Goal: Task Accomplishment & Management: Complete application form

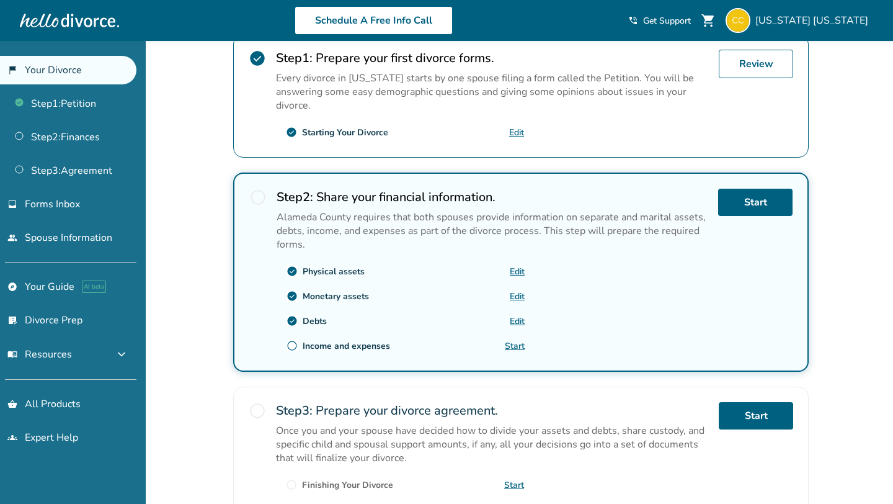
click at [517, 342] on link "Start" at bounding box center [515, 346] width 20 height 12
drag, startPoint x: 397, startPoint y: 340, endPoint x: 300, endPoint y: 341, distance: 96.8
click at [300, 341] on div "radio_button_unchecked Income and expenses Start" at bounding box center [401, 346] width 248 height 20
copy div "Income and expenses"
click at [227, 315] on div "California , welcome to your divorce platform. Your Plan: Pro Your Forms Specia…" at bounding box center [521, 167] width 596 height 774
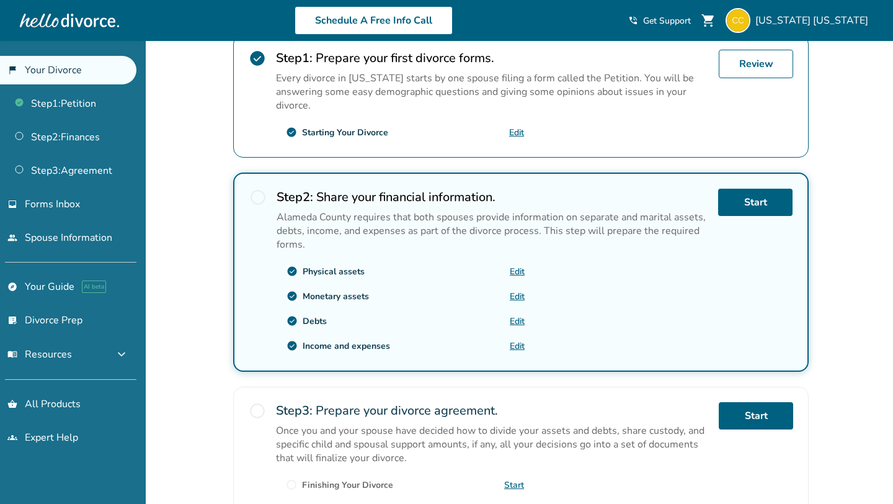
click at [516, 341] on link "Edit" at bounding box center [517, 346] width 15 height 12
drag, startPoint x: 401, startPoint y: 340, endPoint x: 303, endPoint y: 343, distance: 97.5
click at [303, 343] on div "check_circle Income and expenses Edit" at bounding box center [401, 346] width 248 height 20
copy div "Income and expenses"
click at [218, 218] on div "Added to cart [US_STATE] , welcome to your divorce platform. Your Plan: Pro You…" at bounding box center [446, 210] width 893 height 861
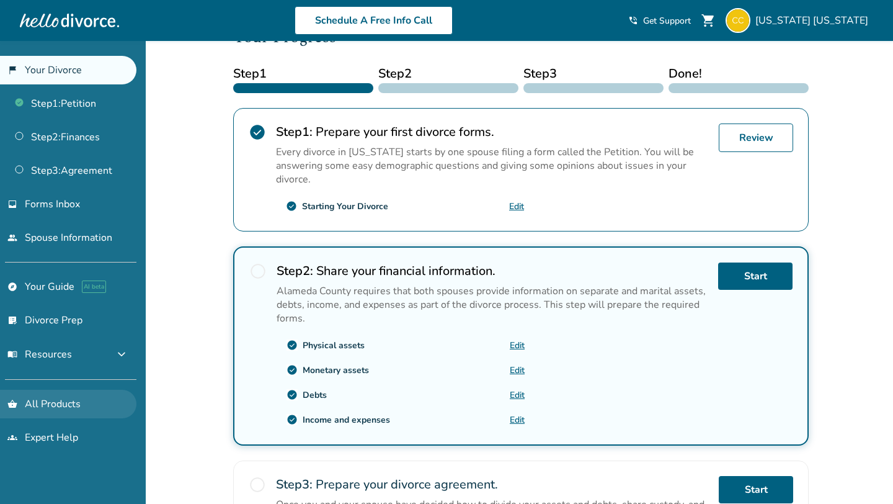
scroll to position [188, 0]
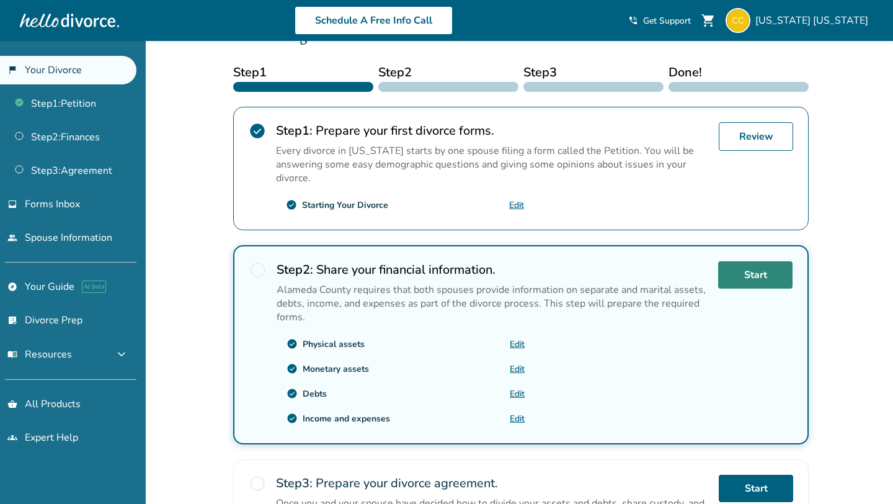
click at [738, 273] on link "Start" at bounding box center [755, 274] width 74 height 27
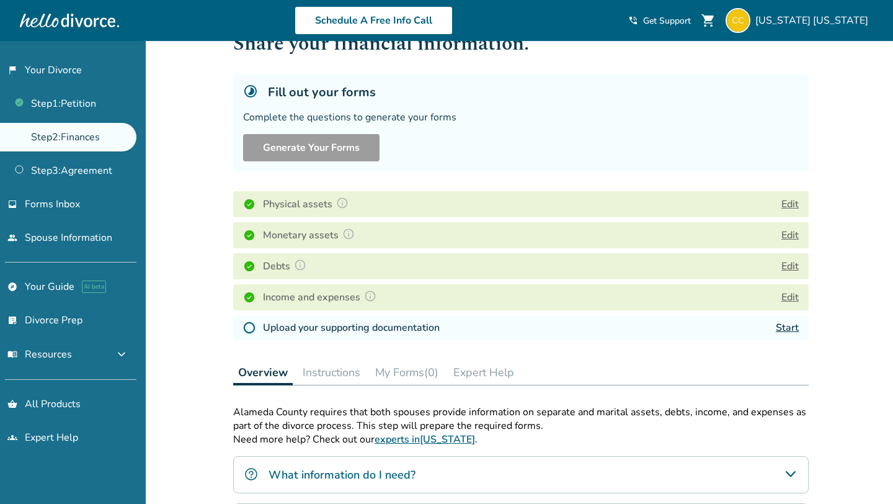
scroll to position [45, 0]
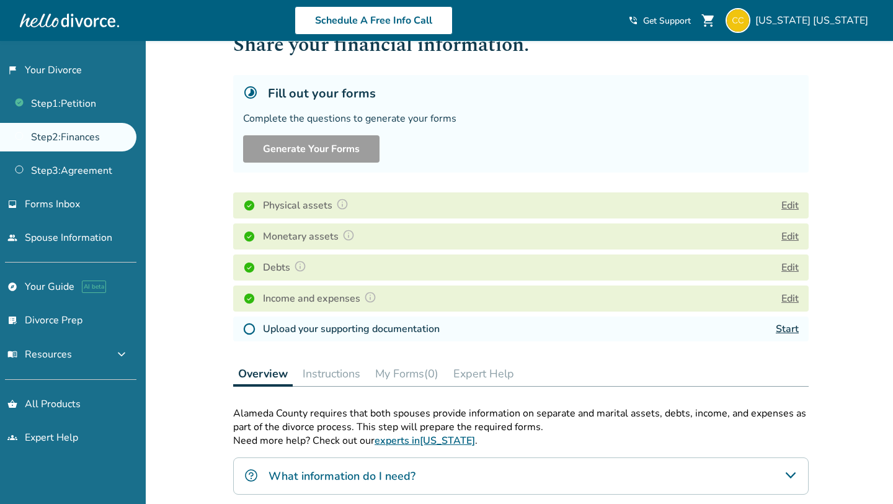
drag, startPoint x: 339, startPoint y: 329, endPoint x: 403, endPoint y: 329, distance: 63.3
click at [339, 329] on h4 "Upload your supporting documentation" at bounding box center [351, 328] width 177 height 15
click at [787, 324] on link "Start" at bounding box center [787, 329] width 23 height 14
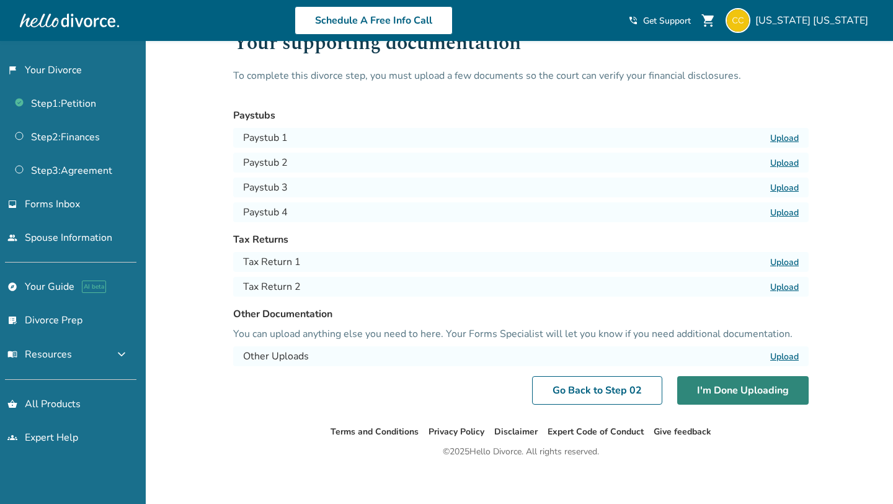
click at [713, 391] on button "I'm Done Uploading" at bounding box center [743, 390] width 132 height 29
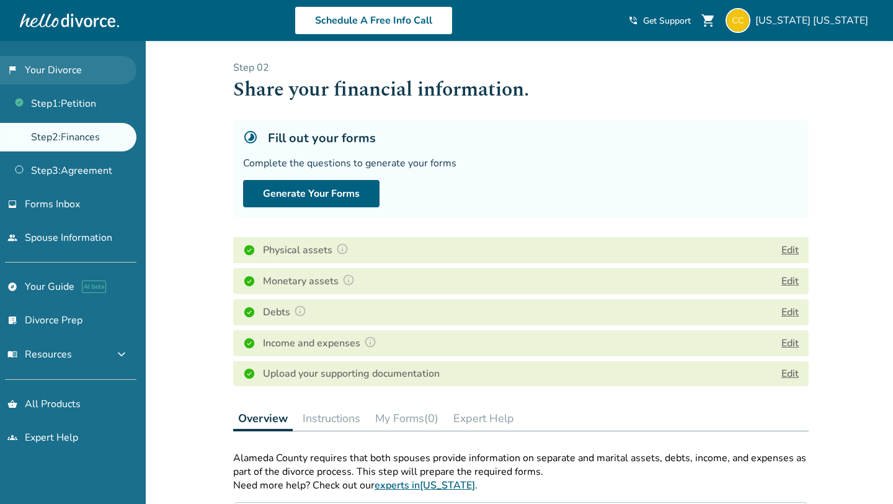
click at [95, 56] on link "flag_2 Your Divorce" at bounding box center [68, 70] width 136 height 29
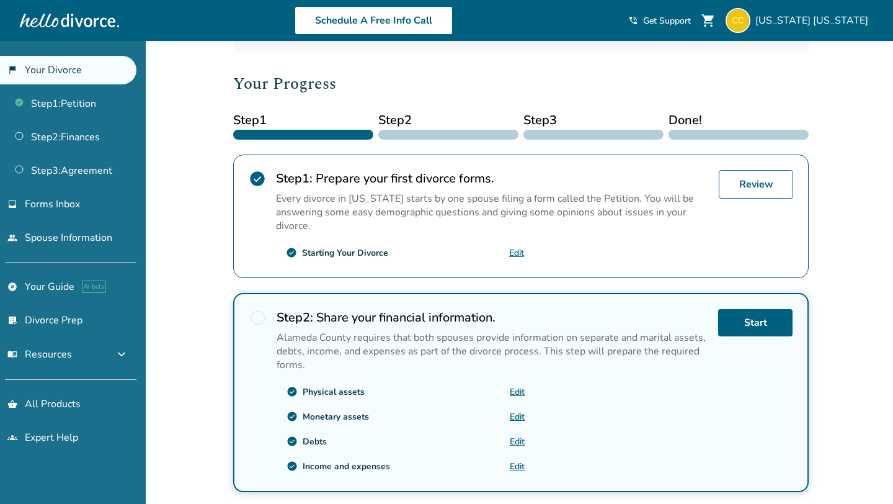
scroll to position [141, 0]
click at [768, 312] on link "Start" at bounding box center [755, 321] width 74 height 27
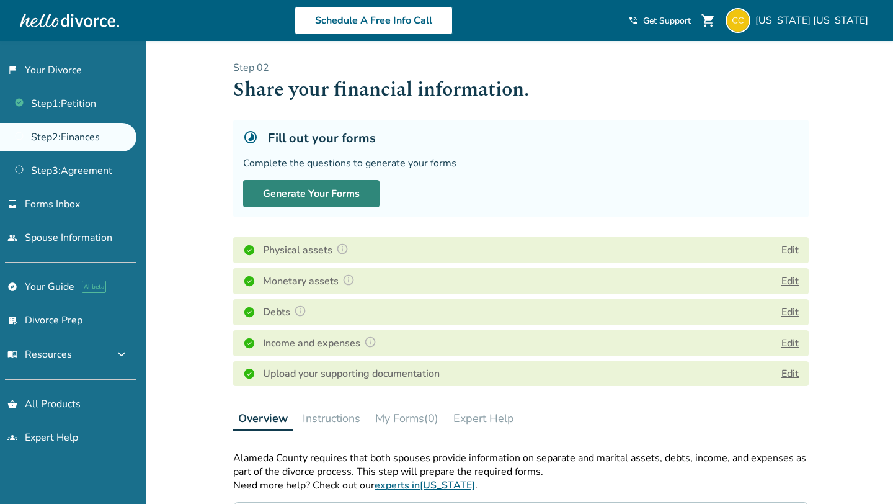
click at [334, 189] on button "Generate Your Forms" at bounding box center [311, 193] width 136 height 27
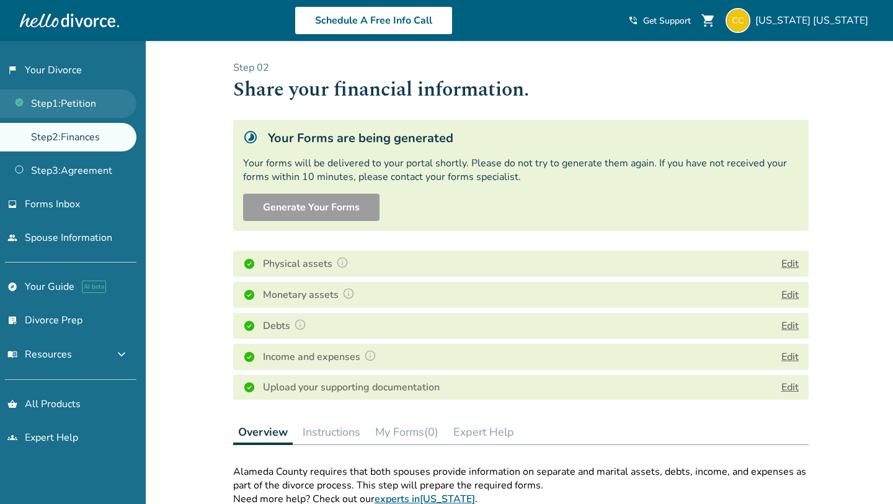
click at [80, 95] on link "Step 1 : Petition" at bounding box center [68, 103] width 136 height 29
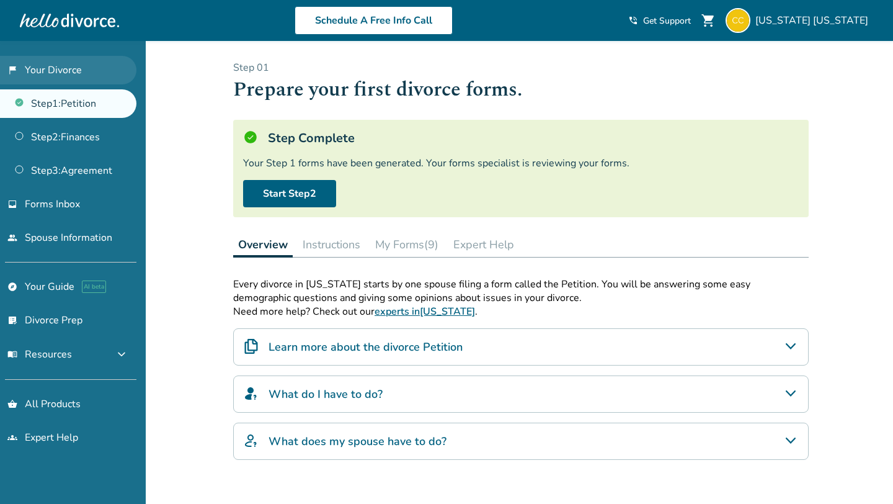
click at [80, 71] on link "flag_2 Your Divorce" at bounding box center [68, 70] width 136 height 29
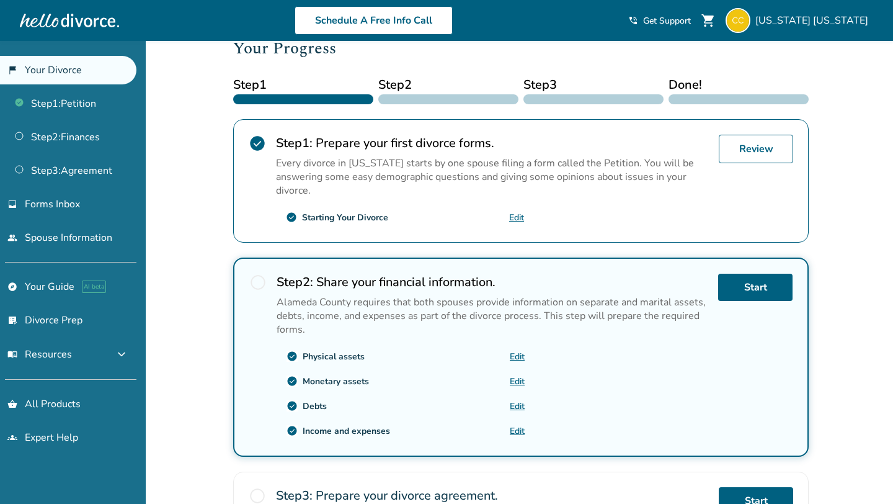
scroll to position [174, 0]
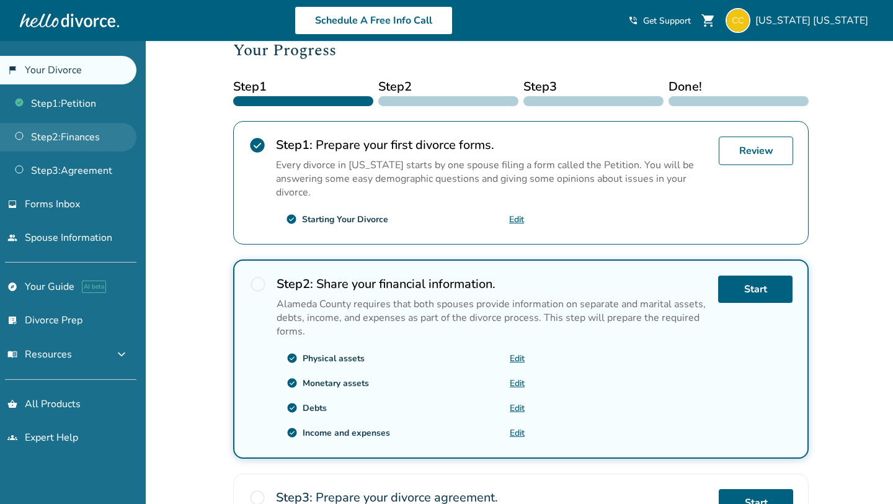
click at [67, 134] on link "Step 2 : Finances" at bounding box center [68, 137] width 136 height 29
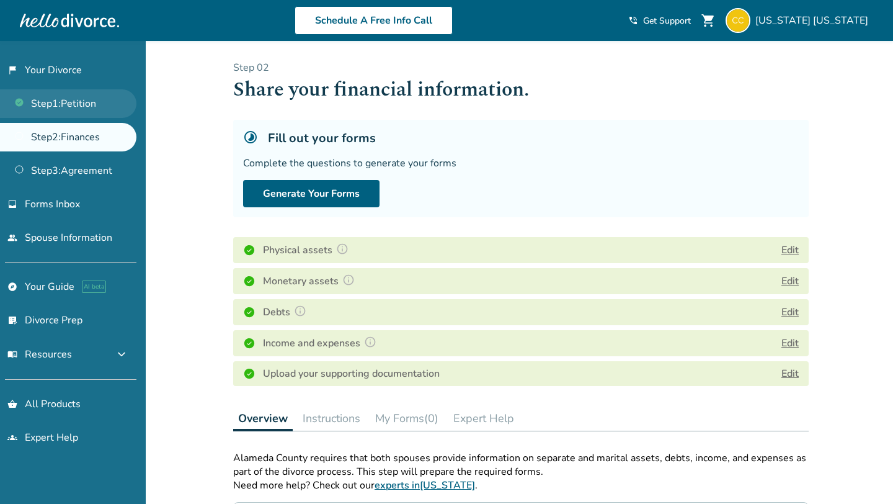
click at [102, 97] on link "Step 1 : Petition" at bounding box center [68, 103] width 136 height 29
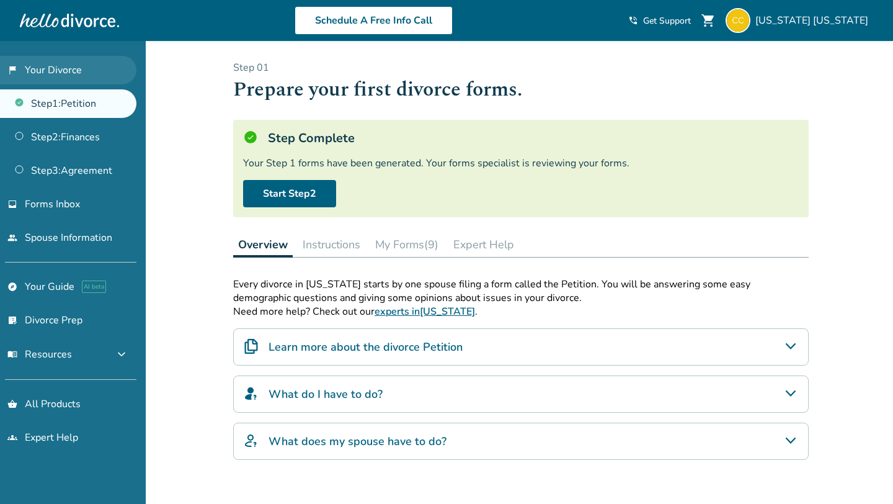
click at [86, 75] on link "flag_2 Your Divorce" at bounding box center [68, 70] width 136 height 29
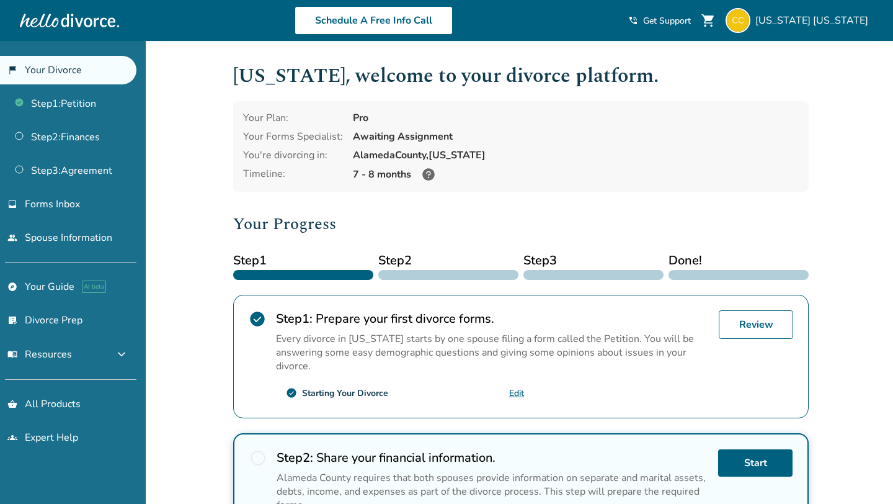
click at [209, 170] on div "Added to cart California , welcome to your divorce platform. Your Plan: Pro You…" at bounding box center [446, 471] width 893 height 861
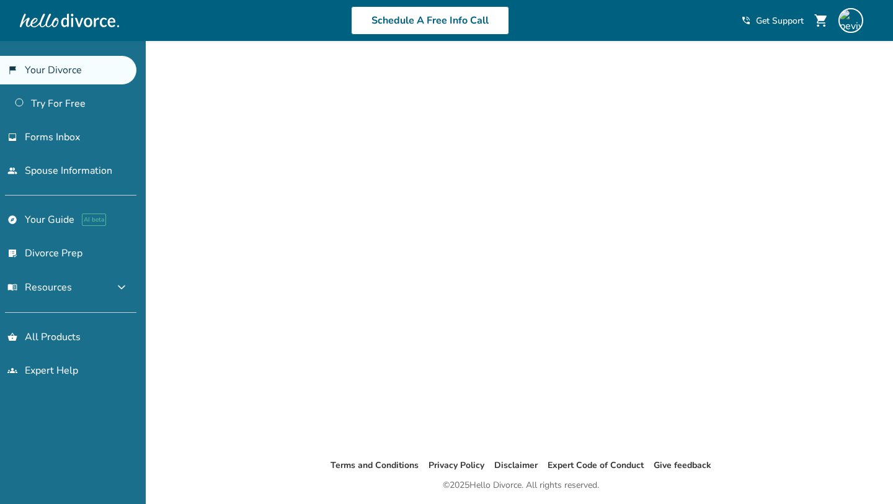
click at [201, 144] on div "Added to cart Terms and Conditions Privacy Policy Disclaimer Expert Code of Con…" at bounding box center [446, 293] width 893 height 504
click at [46, 128] on link "inbox Forms Inbox" at bounding box center [68, 137] width 136 height 29
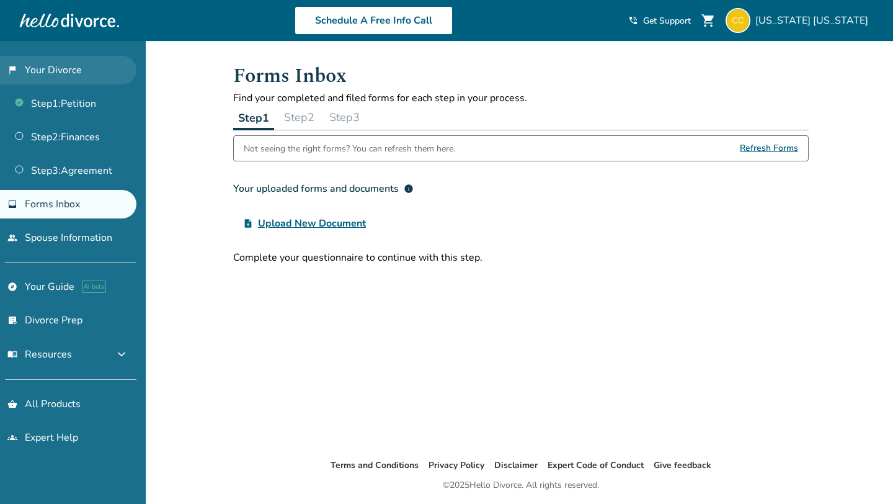
click at [51, 66] on link "flag_2 Your Divorce" at bounding box center [68, 70] width 136 height 29
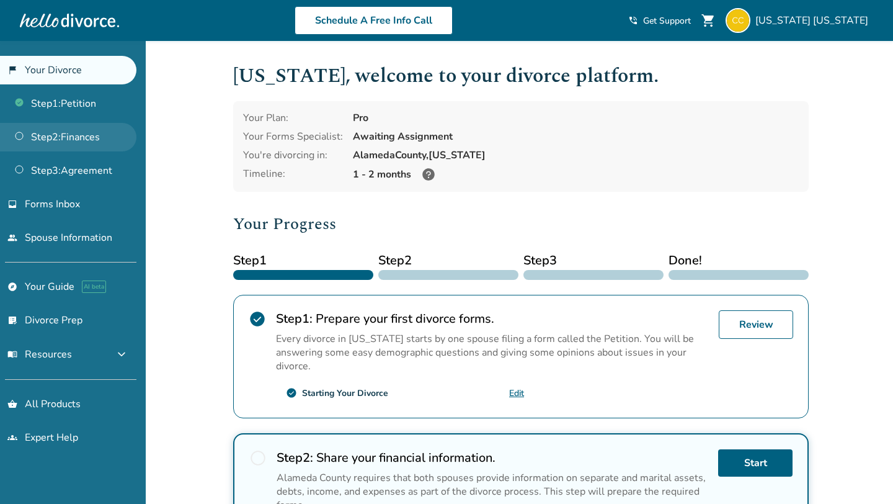
click at [76, 130] on link "Step 2 : Finances" at bounding box center [68, 137] width 136 height 29
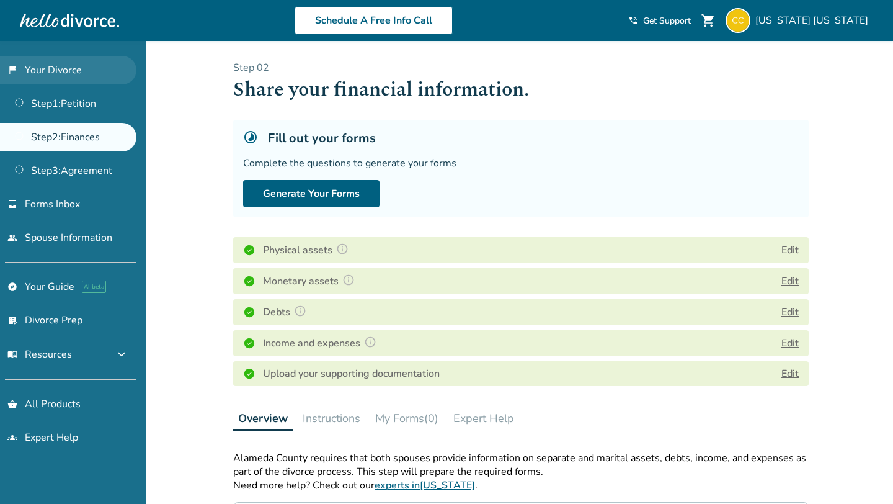
click at [87, 69] on link "flag_2 Your Divorce" at bounding box center [68, 70] width 136 height 29
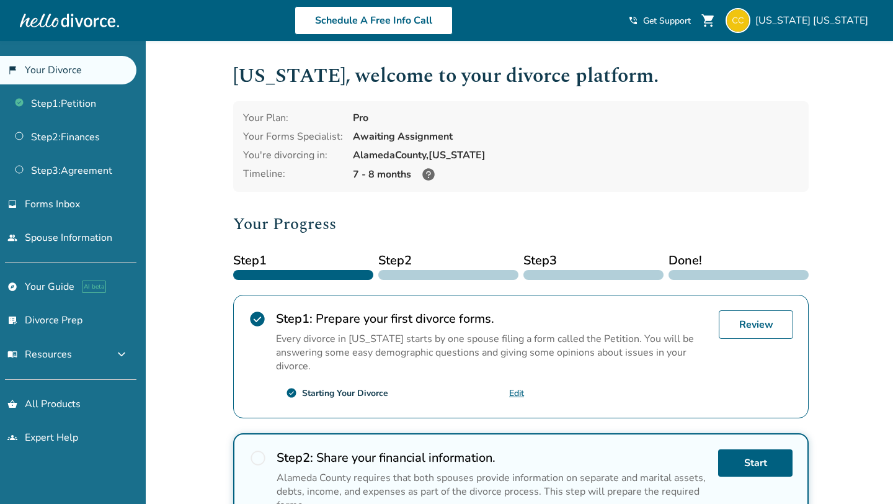
click at [186, 166] on div "Added to cart California , welcome to your divorce platform. Your Plan: Pro You…" at bounding box center [446, 471] width 893 height 861
click at [66, 133] on link "Step 2 : Finances" at bounding box center [68, 137] width 136 height 29
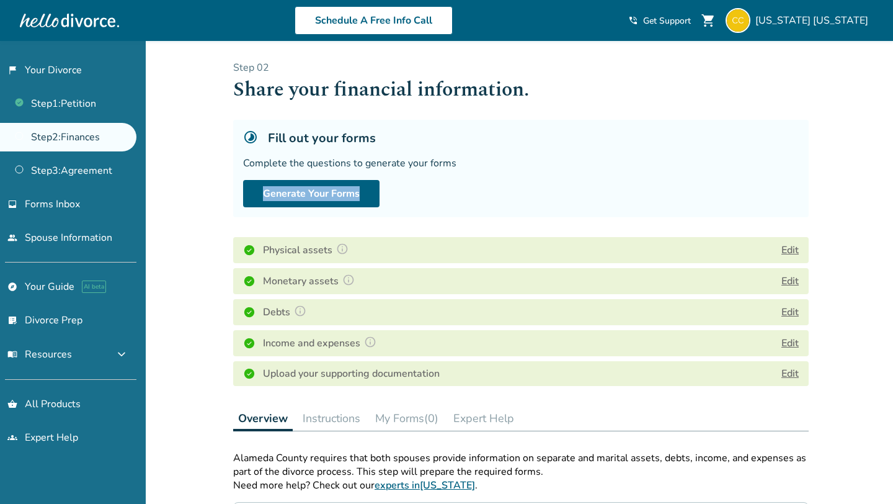
drag, startPoint x: 230, startPoint y: 184, endPoint x: 394, endPoint y: 189, distance: 163.9
click at [394, 189] on div "Step 0 2 Share your financial information. Fill out your forms Complete the que…" at bounding box center [521, 399] width 596 height 717
copy button "Generate Your Forms"
click at [200, 204] on div "Added to cart Step 0 2 Share your financial information. Fill out your forms Co…" at bounding box center [446, 442] width 893 height 803
click at [65, 75] on link "flag_2 Your Divorce" at bounding box center [68, 70] width 136 height 29
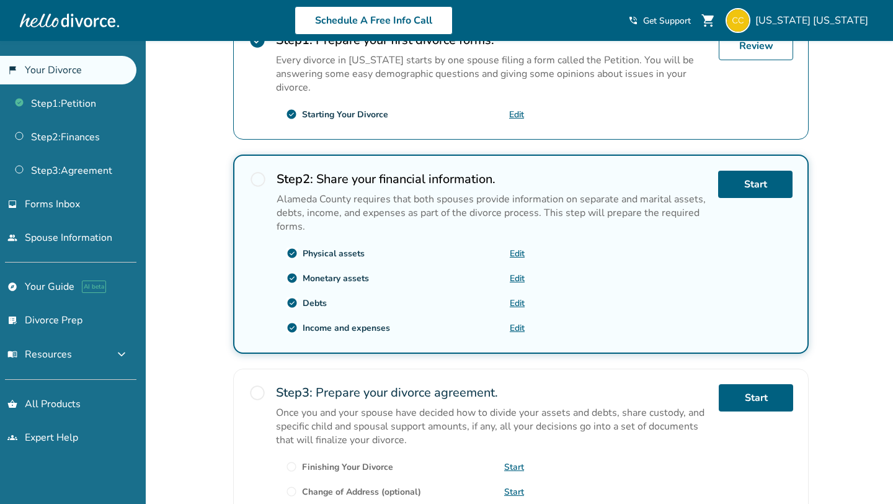
scroll to position [277, 0]
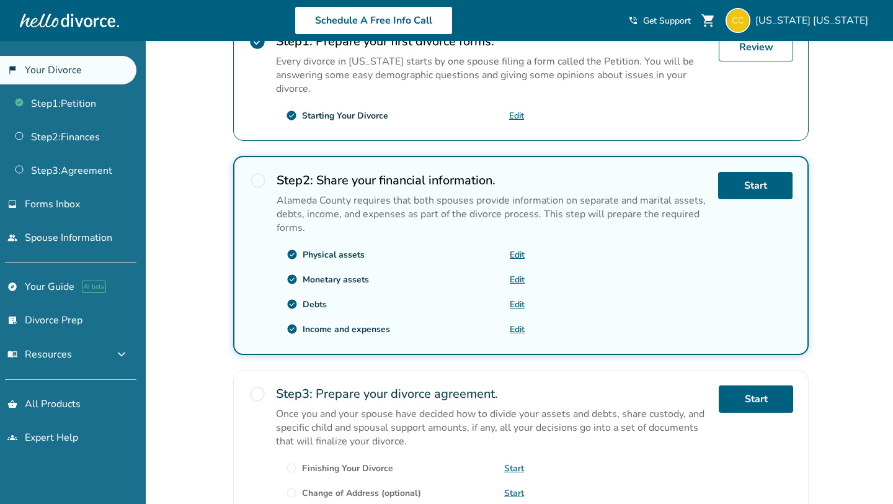
click at [261, 172] on span "radio_button_unchecked" at bounding box center [257, 180] width 17 height 17
click at [207, 163] on div "Added to cart California , welcome to your divorce platform. Your Plan: Pro You…" at bounding box center [446, 194] width 893 height 861
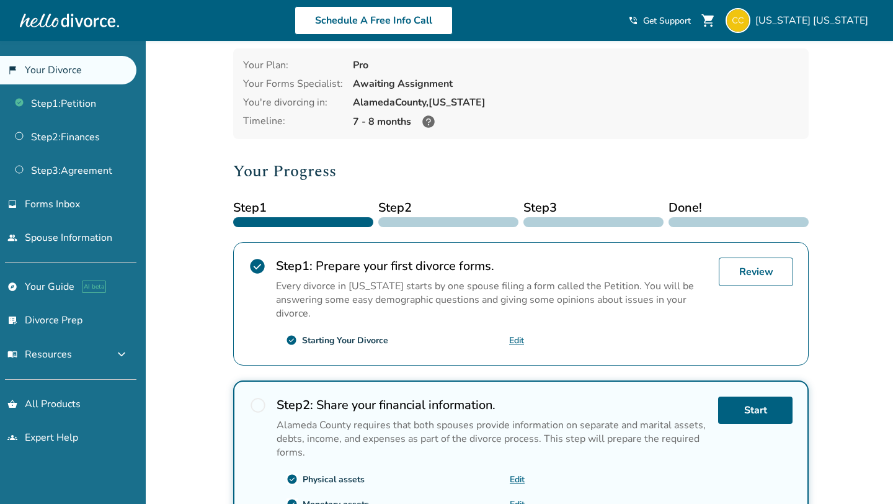
scroll to position [0, 0]
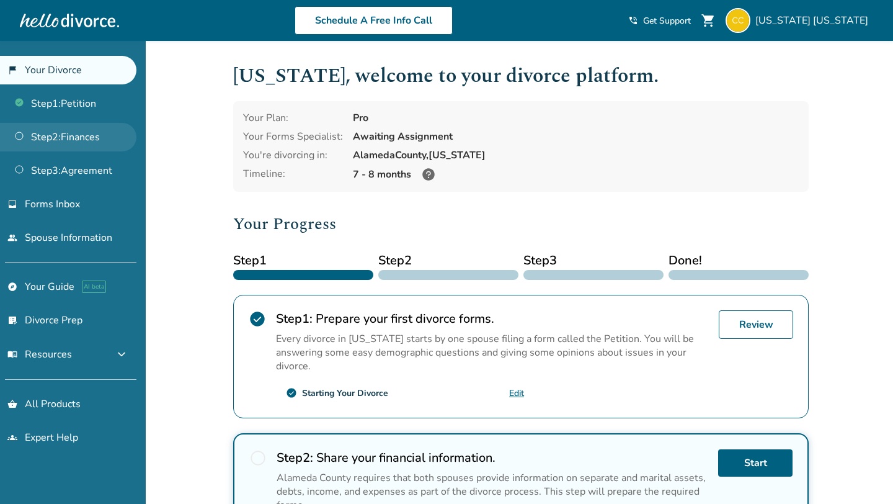
click at [67, 125] on link "Step 2 : Finances" at bounding box center [68, 137] width 136 height 29
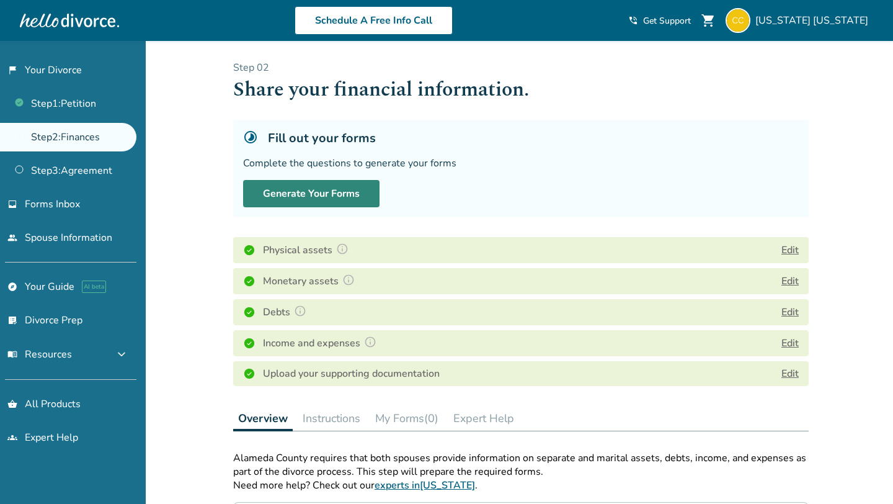
click at [283, 194] on button "Generate Your Forms" at bounding box center [311, 193] width 136 height 27
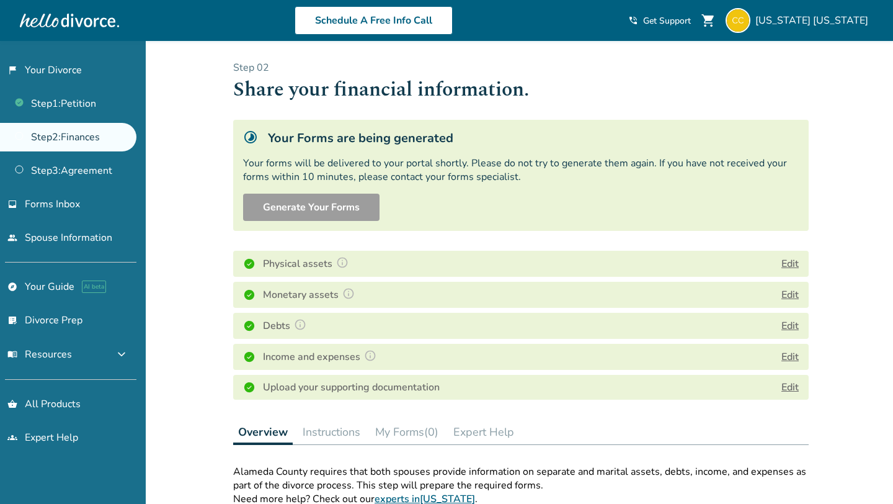
click at [250, 158] on div "Your forms will be delivered to your portal shortly. Please do not try to gener…" at bounding box center [521, 169] width 556 height 27
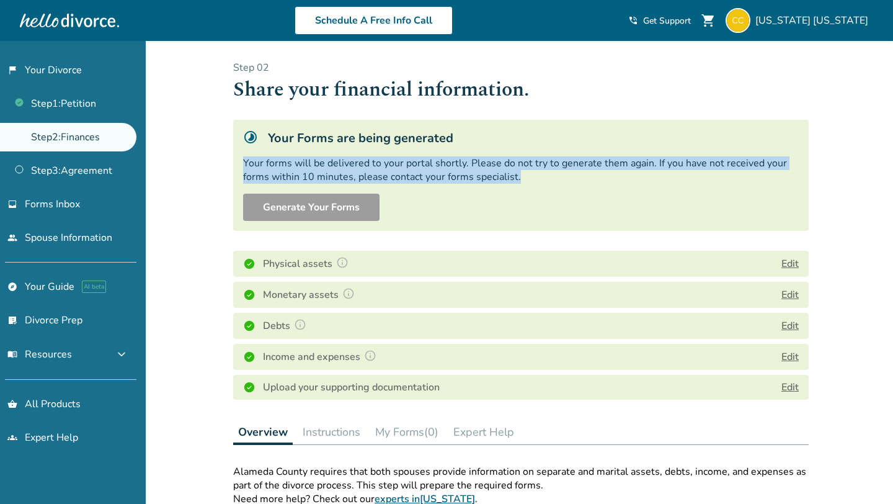
drag, startPoint x: 250, startPoint y: 158, endPoint x: 514, endPoint y: 181, distance: 265.3
click at [514, 181] on div "Your forms will be delivered to your portal shortly. Please do not try to gener…" at bounding box center [521, 169] width 556 height 27
click at [482, 185] on div "Your Forms are being generated Your forms will be delivered to your portal shor…" at bounding box center [521, 175] width 576 height 111
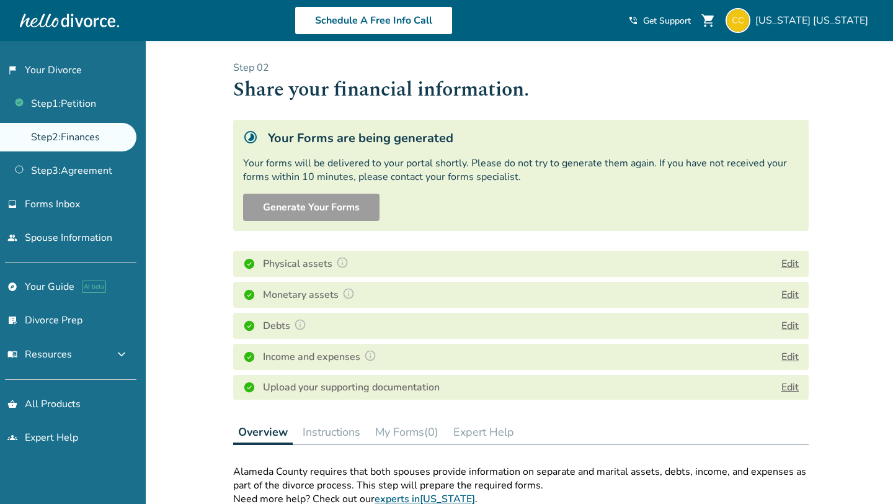
click at [350, 151] on div "Your Forms are being generated Your forms will be delivered to your portal shor…" at bounding box center [521, 175] width 576 height 111
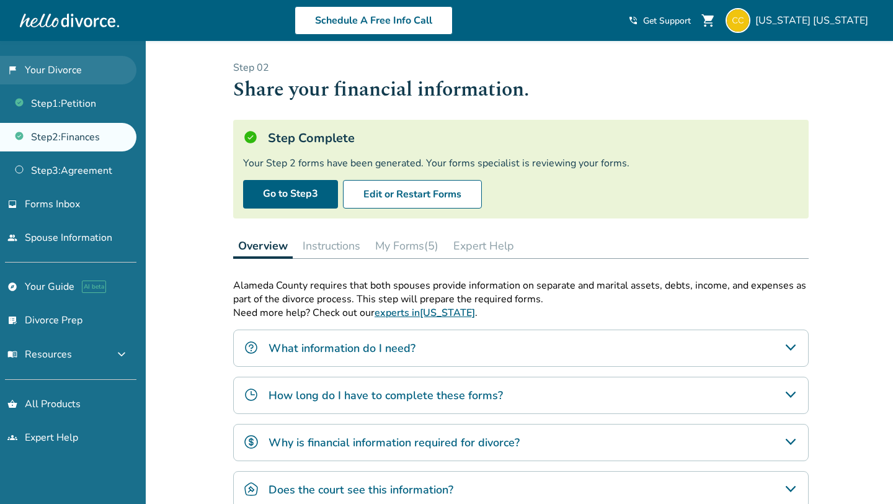
click at [79, 74] on link "flag_2 Your Divorce" at bounding box center [68, 70] width 136 height 29
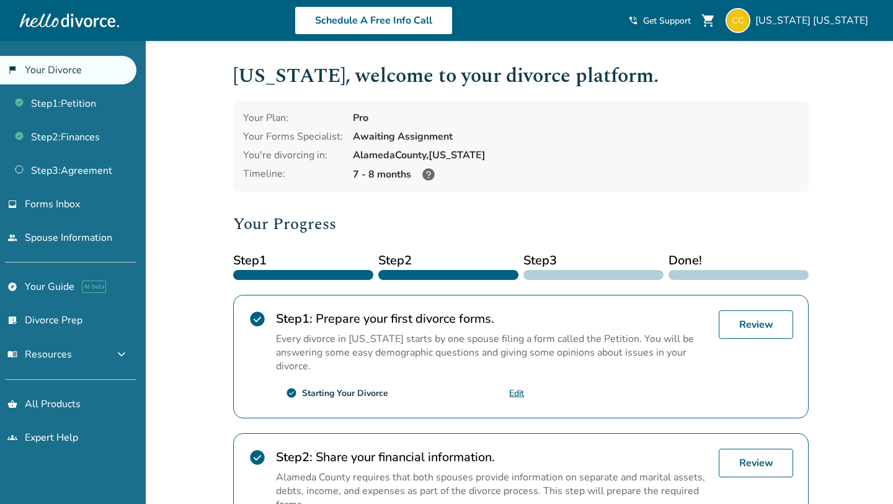
click at [212, 174] on div "Added to cart California , welcome to your divorce platform. Your Plan: Pro You…" at bounding box center [446, 471] width 893 height 861
click at [82, 140] on link "Step 2 : Finances" at bounding box center [68, 137] width 136 height 29
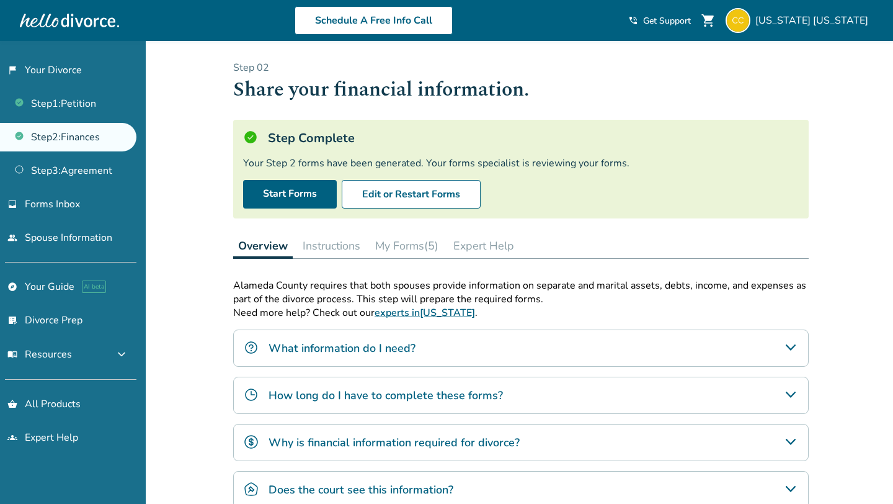
click at [395, 226] on div "Step 0 2 Share your financial information. Step Complete Your Step 2 forms have…" at bounding box center [521, 313] width 576 height 504
click at [395, 241] on button "My Forms (5)" at bounding box center [406, 245] width 73 height 25
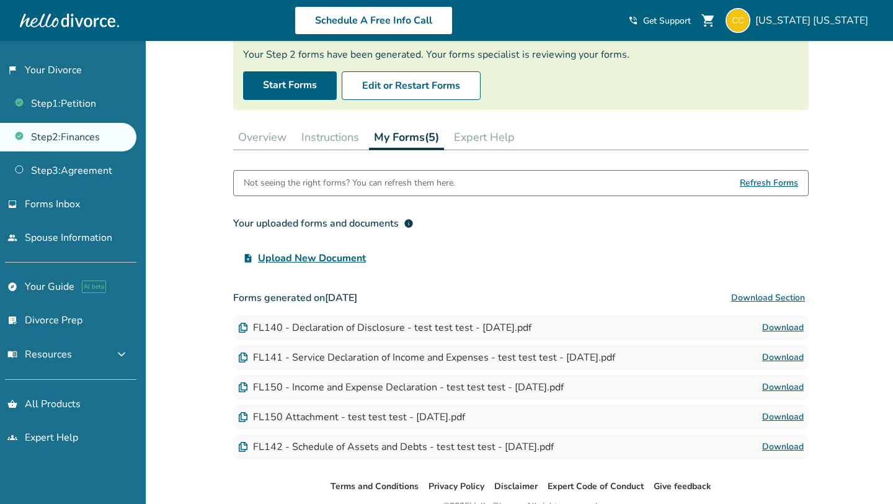
scroll to position [109, 0]
click at [783, 331] on link "Download" at bounding box center [783, 327] width 42 height 15
click at [780, 355] on link "Download" at bounding box center [783, 356] width 42 height 15
click at [777, 386] on link "Download" at bounding box center [783, 386] width 42 height 15
click at [797, 447] on link "Download" at bounding box center [783, 446] width 42 height 15
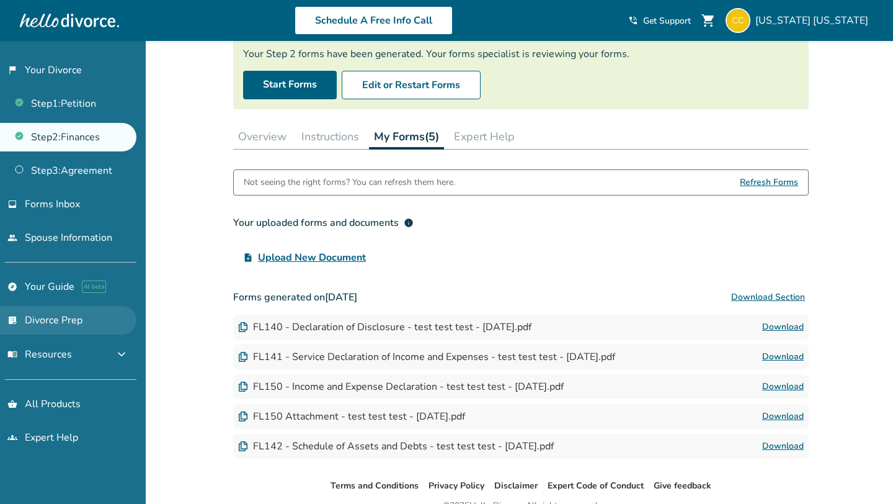
scroll to position [57, 0]
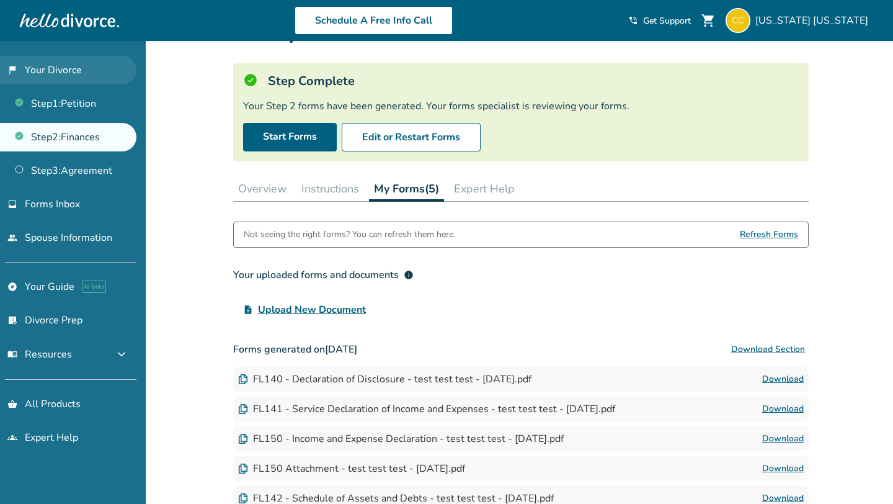
click at [79, 79] on link "flag_2 Your Divorce" at bounding box center [68, 70] width 136 height 29
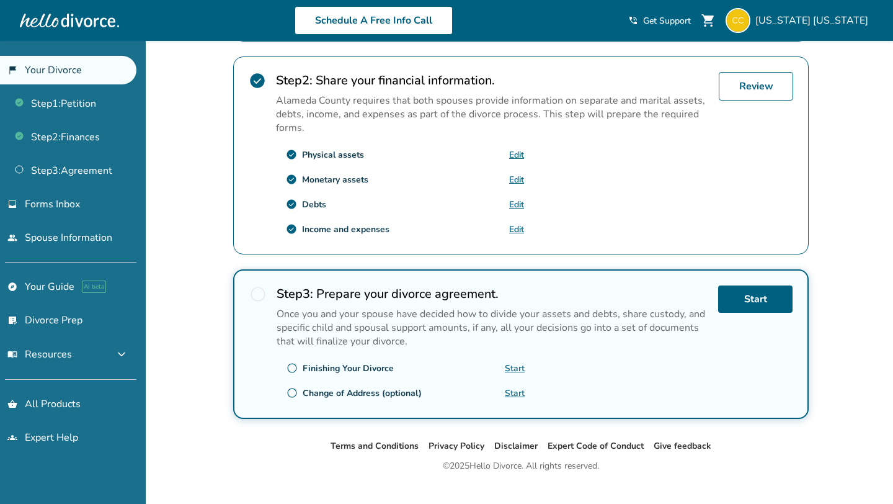
scroll to position [394, 0]
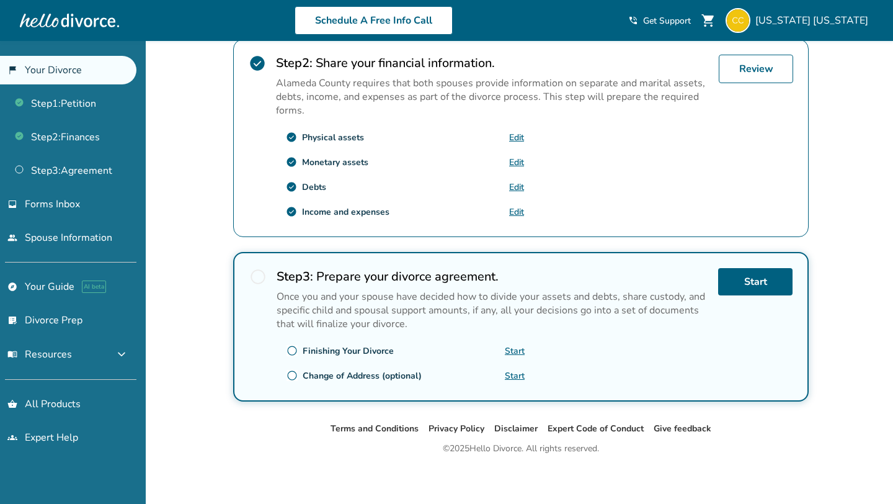
click at [514, 346] on link "Start" at bounding box center [515, 351] width 20 height 12
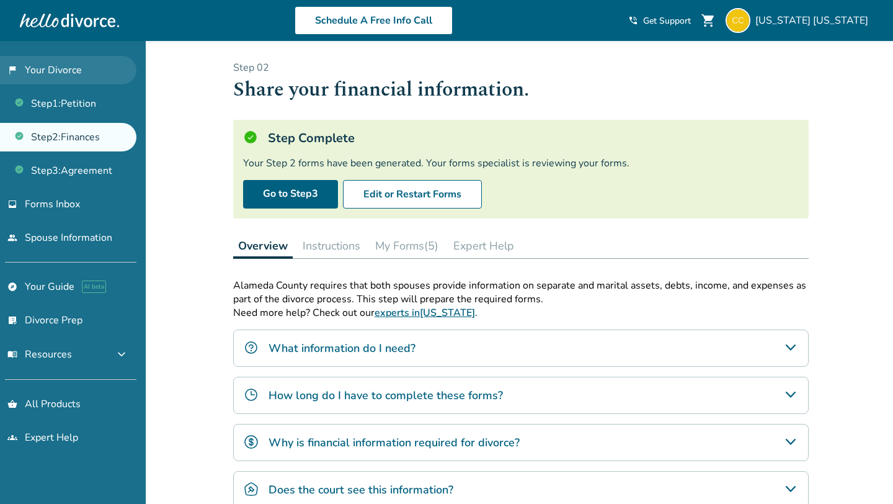
click at [66, 80] on link "flag_2 Your Divorce" at bounding box center [68, 70] width 136 height 29
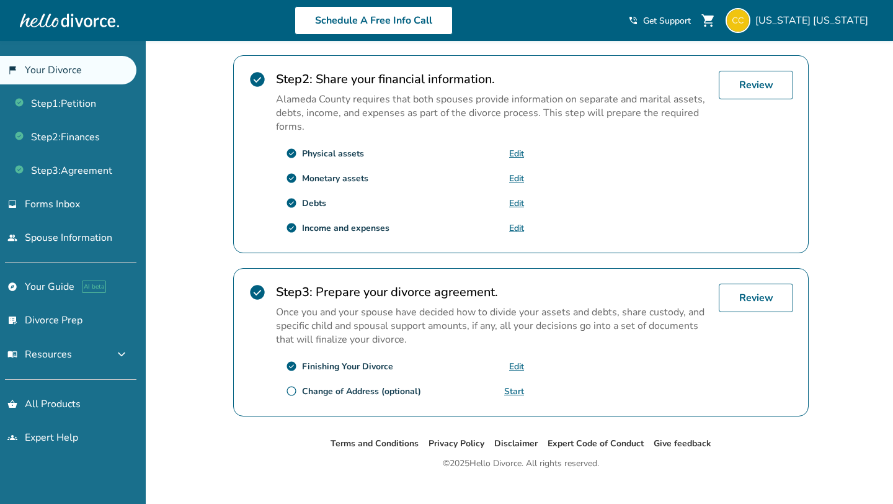
scroll to position [393, 0]
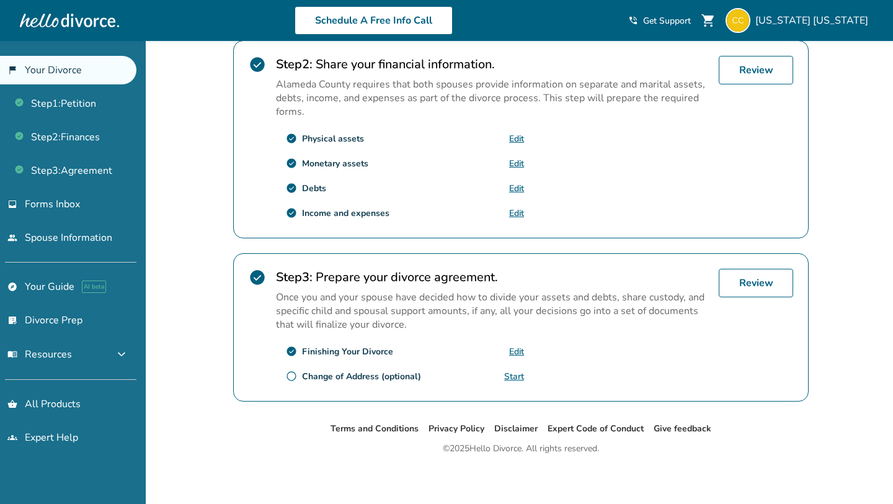
click at [522, 349] on link "Edit" at bounding box center [516, 352] width 15 height 12
click at [520, 372] on link "Start" at bounding box center [514, 376] width 20 height 12
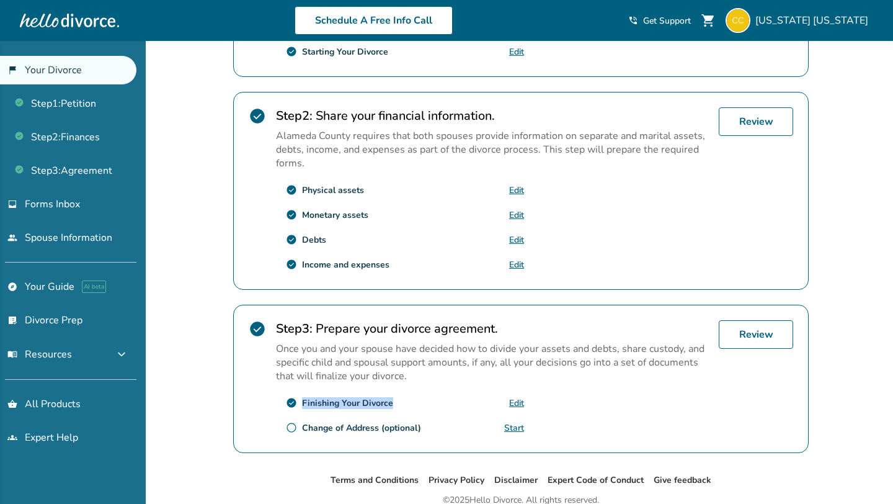
drag, startPoint x: 398, startPoint y: 399, endPoint x: 300, endPoint y: 398, distance: 97.4
click at [300, 398] on div "check_circle Finishing Your Divorce Edit" at bounding box center [400, 403] width 248 height 20
copy div "Finishing Your Divorce"
click at [177, 292] on div "Added to cart California , welcome to your divorce platform. Your Plan: Pro You…" at bounding box center [446, 130] width 893 height 860
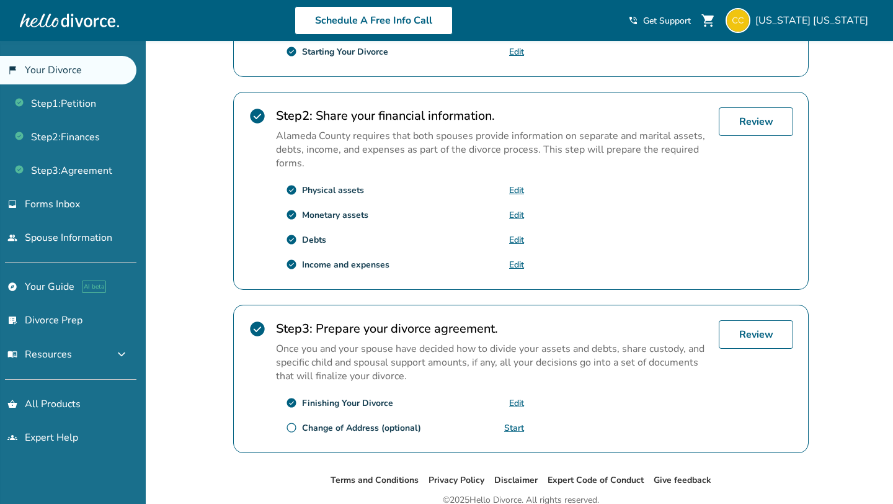
click at [179, 279] on div "Added to cart California , welcome to your divorce platform. Your Plan: Pro You…" at bounding box center [446, 130] width 893 height 860
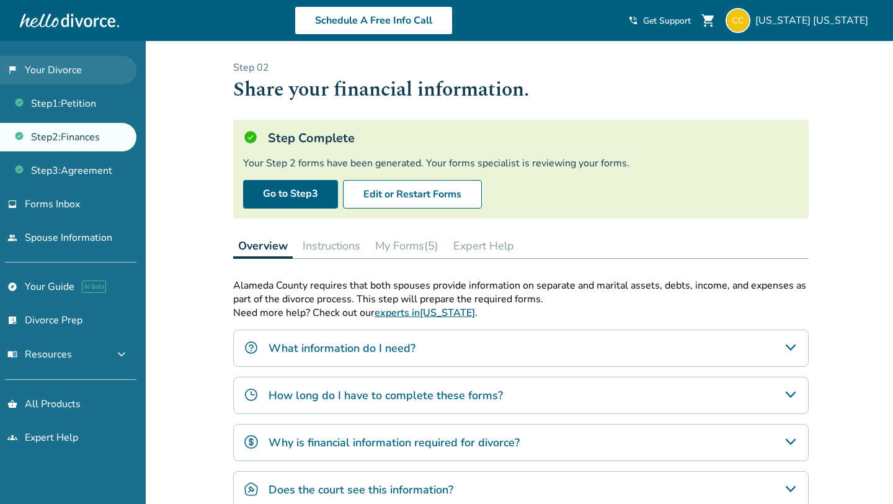
click at [74, 67] on link "flag_2 Your Divorce" at bounding box center [68, 70] width 136 height 29
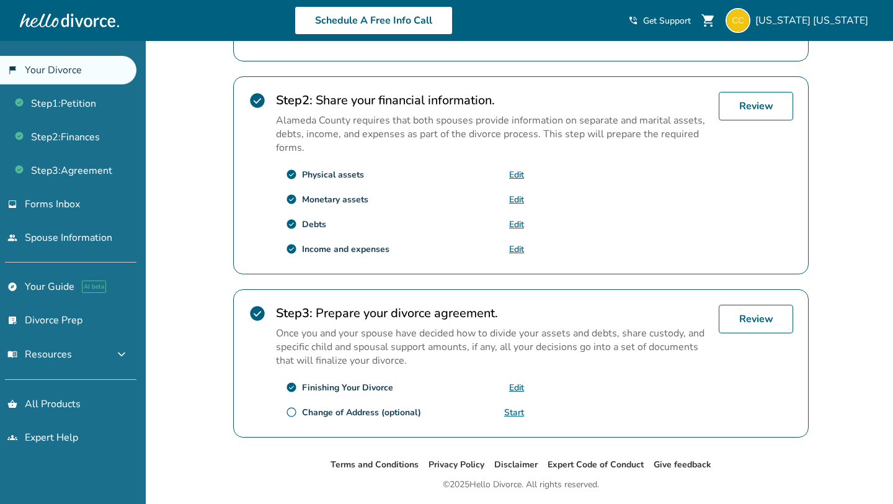
scroll to position [393, 0]
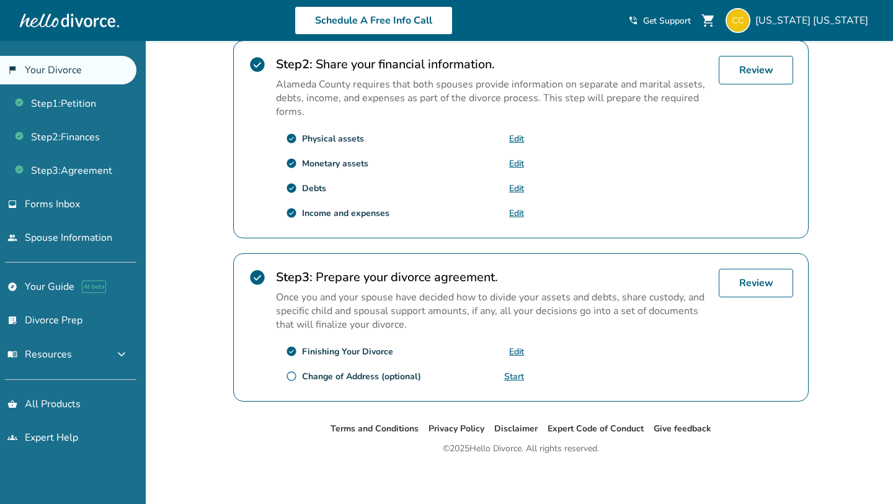
click at [274, 236] on div "Your Progress Step 1 Step 2 Step 3 Done! check_circle Step 1 : Prepare your fir…" at bounding box center [521, 110] width 576 height 583
click at [744, 286] on link "Review" at bounding box center [756, 283] width 74 height 29
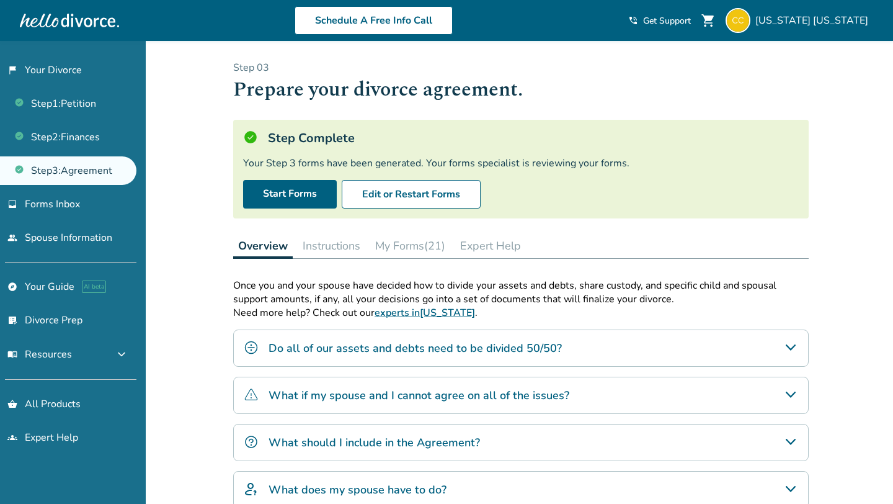
click at [331, 243] on button "Instructions" at bounding box center [332, 245] width 68 height 25
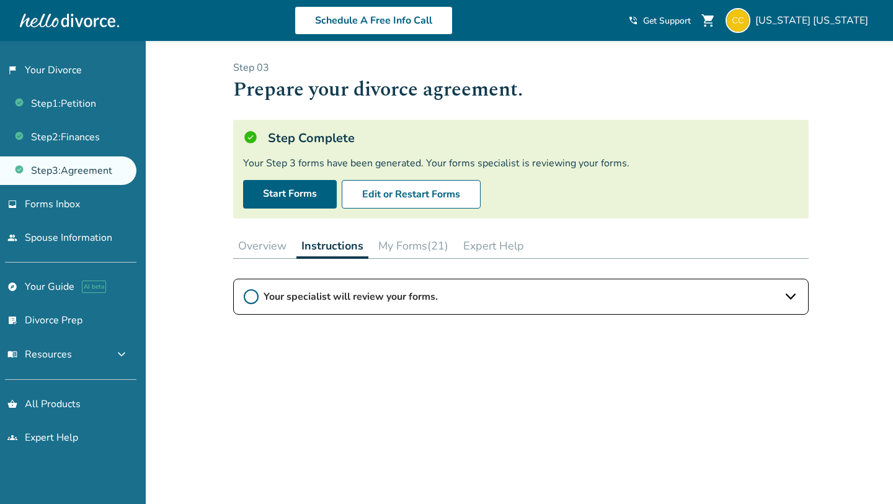
click at [324, 297] on span "Your specialist will review your forms." at bounding box center [521, 297] width 515 height 14
click at [266, 248] on button "Overview" at bounding box center [262, 245] width 58 height 25
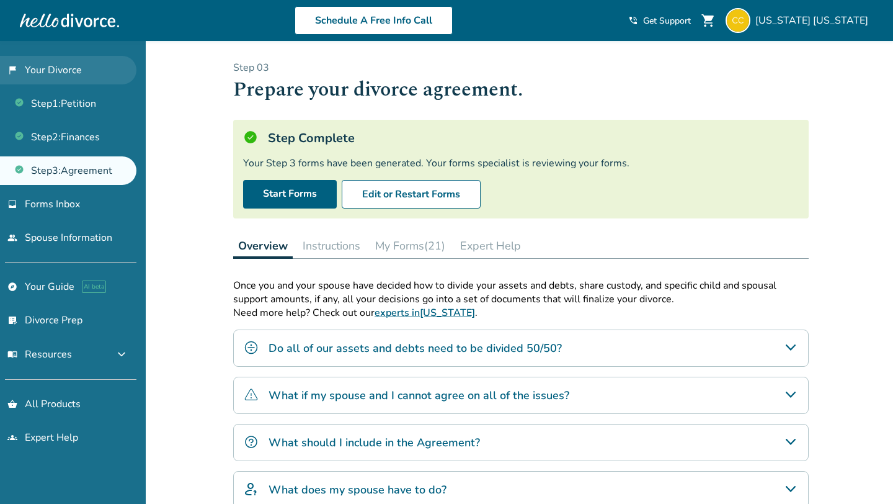
click at [86, 66] on link "flag_2 Your Divorce" at bounding box center [68, 70] width 136 height 29
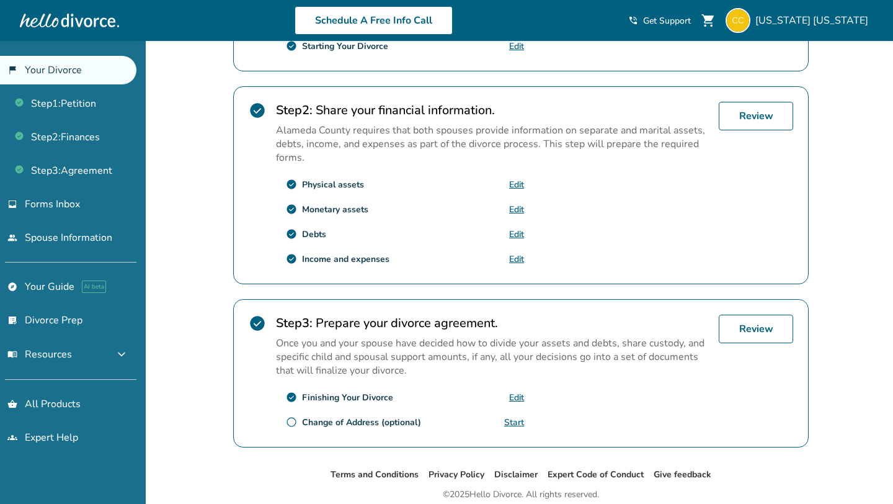
scroll to position [393, 0]
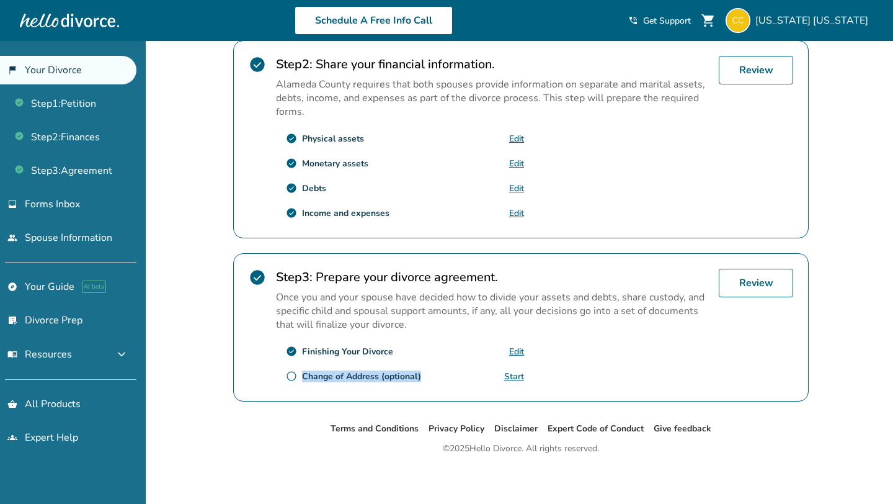
drag, startPoint x: 426, startPoint y: 375, endPoint x: 277, endPoint y: 374, distance: 149.5
click at [277, 374] on div "radio_button_unchecked Change of Address (optional) Start" at bounding box center [400, 376] width 248 height 20
click at [253, 399] on div "California , welcome to your divorce platform. Your Plan: Pro Your Forms Specia…" at bounding box center [521, 34] width 596 height 773
click at [205, 306] on div "Added to cart [US_STATE] , welcome to your divorce platform. Your Plan: Pro You…" at bounding box center [446, 78] width 893 height 860
click at [510, 375] on link "Start" at bounding box center [514, 376] width 20 height 12
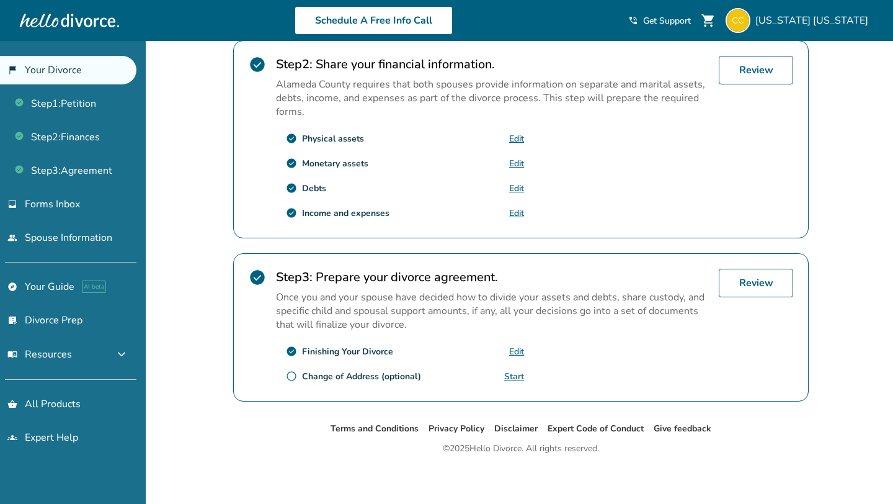
click at [516, 372] on link "Start" at bounding box center [514, 376] width 20 height 12
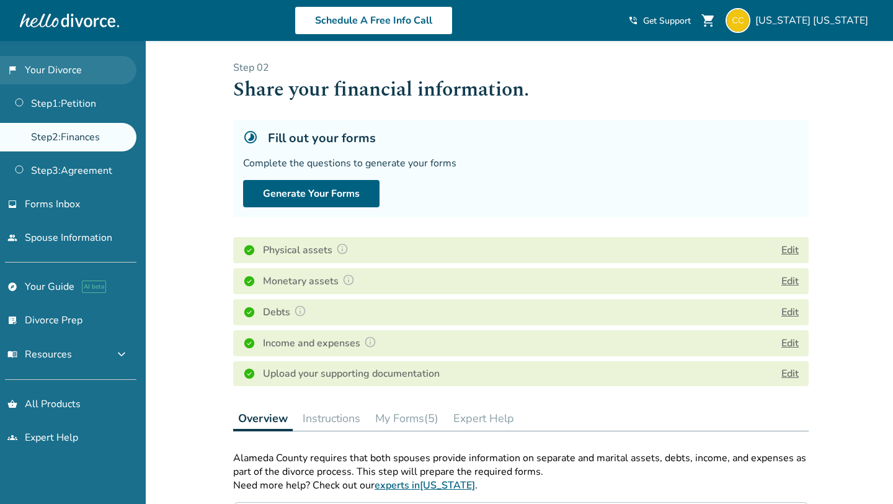
click at [98, 73] on link "flag_2 Your Divorce" at bounding box center [68, 70] width 136 height 29
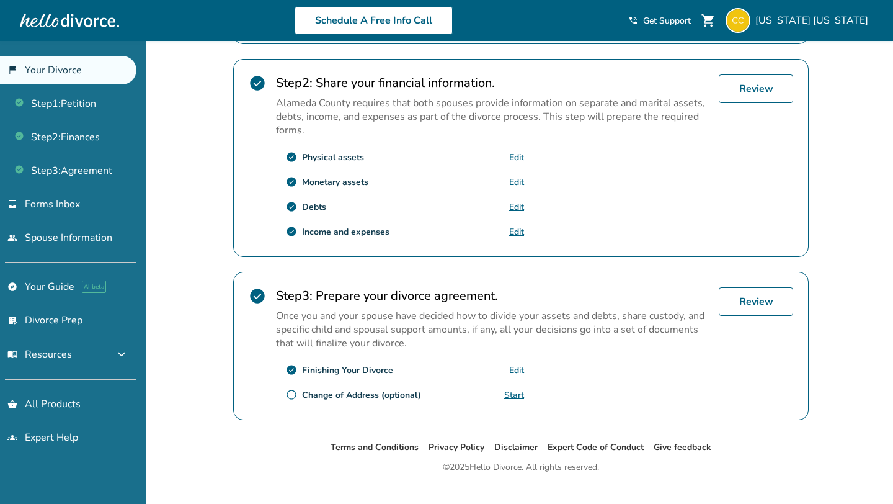
scroll to position [373, 0]
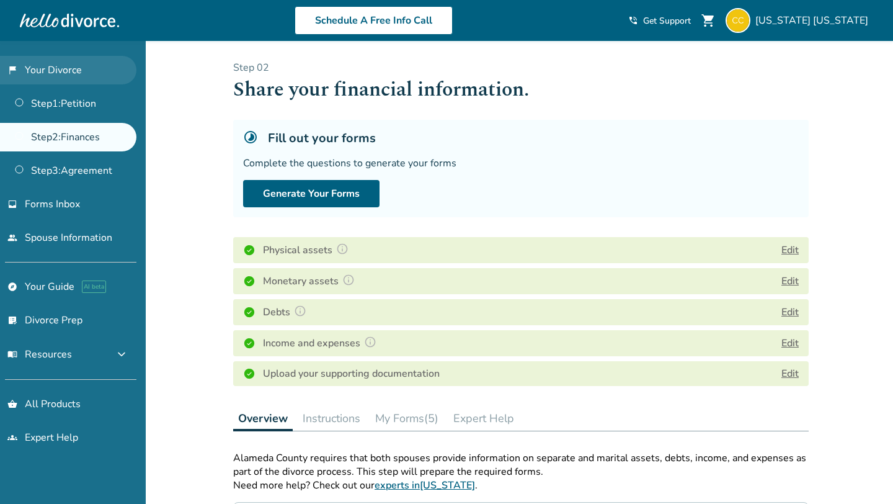
click at [69, 68] on link "flag_2 Your Divorce" at bounding box center [68, 70] width 136 height 29
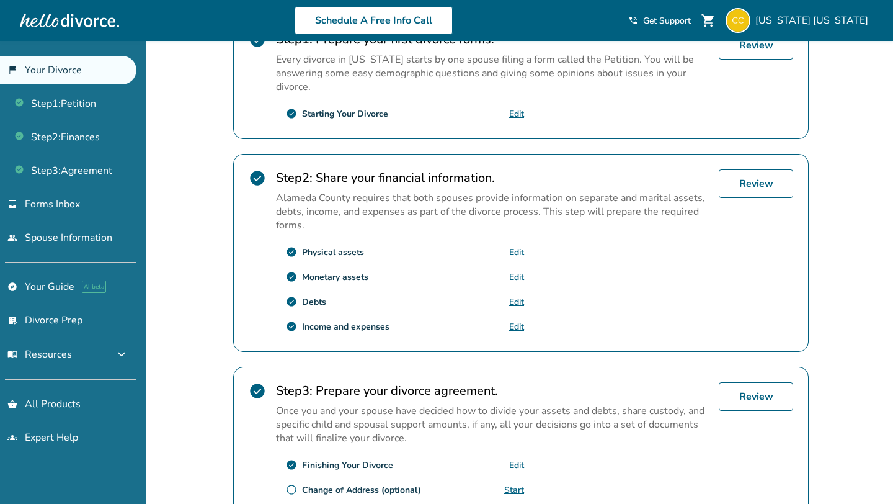
scroll to position [393, 0]
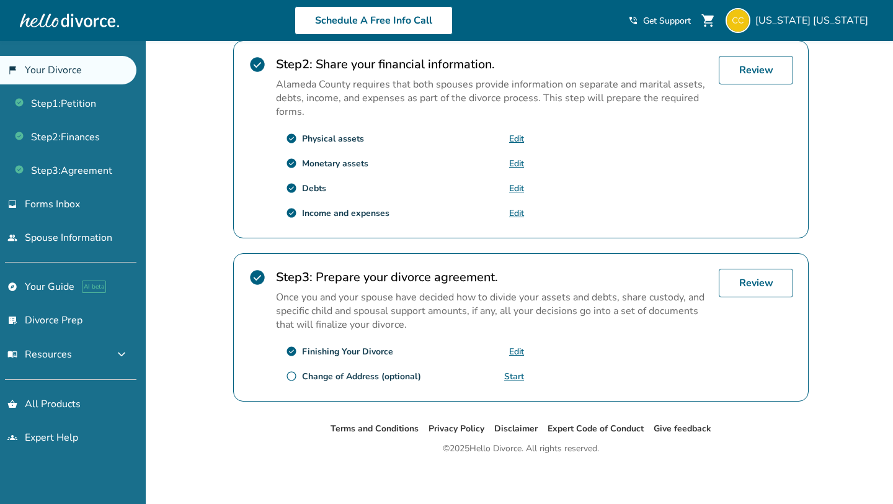
click at [205, 195] on div "Added to cart [US_STATE] , welcome to your divorce platform. Your Plan: Pro You…" at bounding box center [446, 78] width 893 height 860
click at [97, 205] on link "inbox Forms Inbox" at bounding box center [68, 204] width 136 height 29
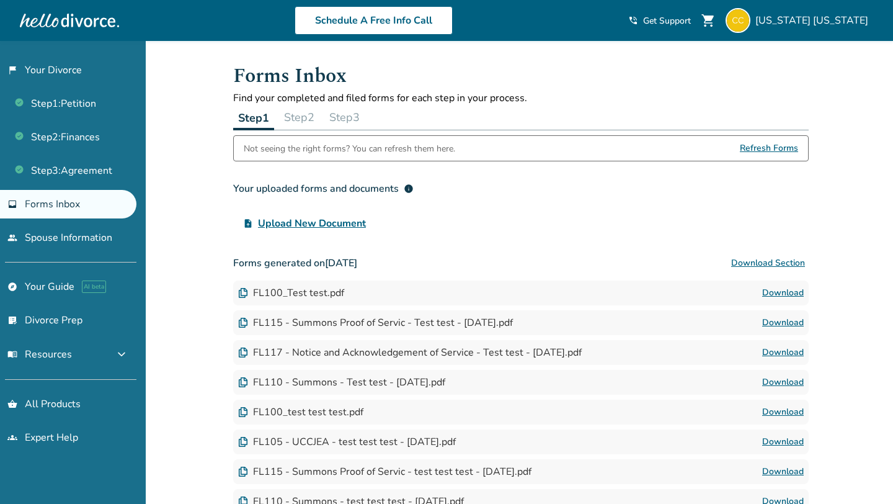
click at [305, 121] on button "Step 2" at bounding box center [299, 117] width 40 height 25
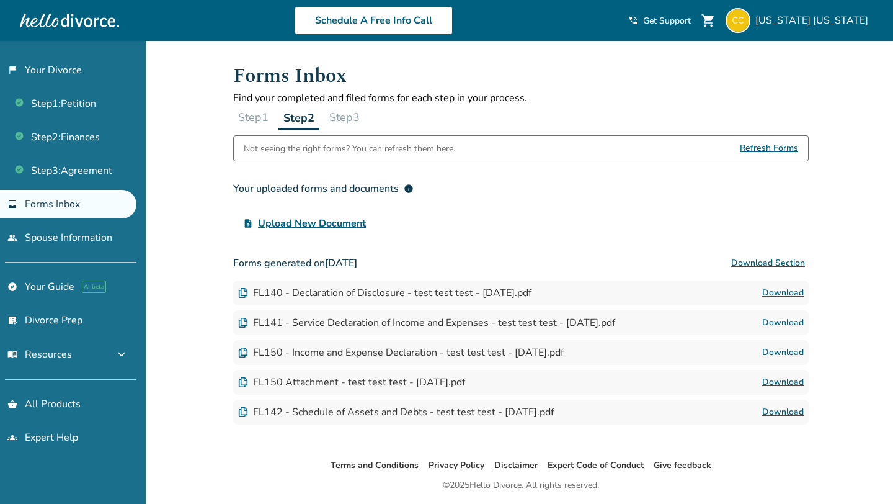
click at [357, 117] on button "Step 3" at bounding box center [344, 117] width 40 height 25
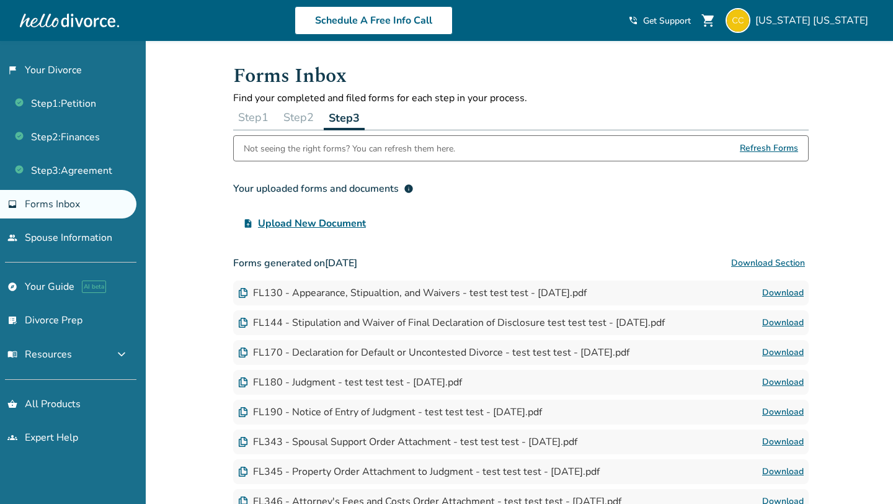
click at [257, 122] on button "Step 1" at bounding box center [253, 117] width 40 height 25
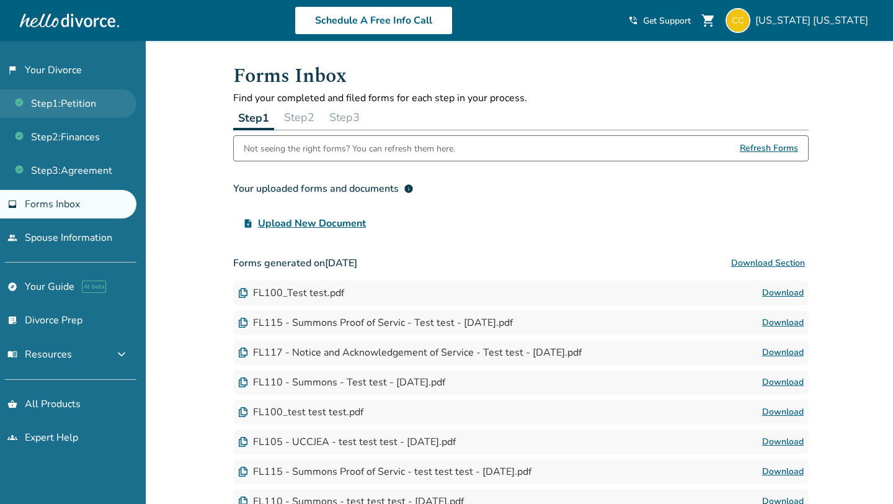
click at [82, 100] on link "Step 1 : Petition" at bounding box center [68, 103] width 136 height 29
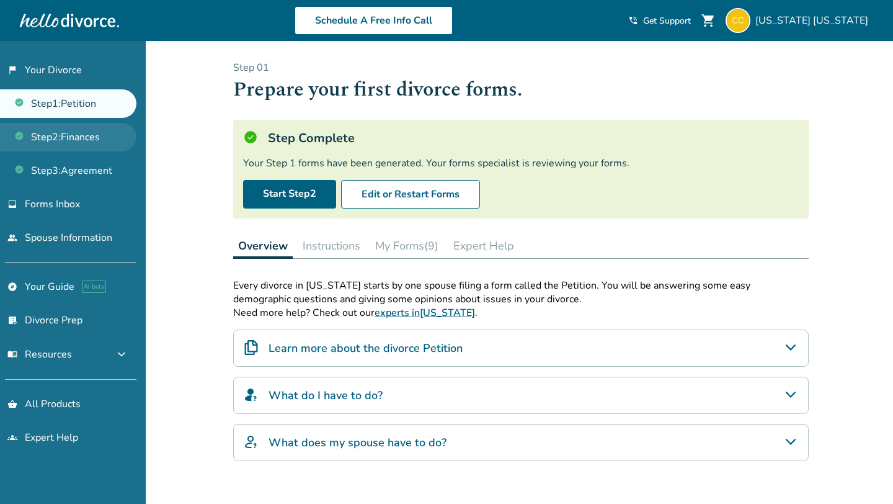
click at [78, 150] on ul "Step 1 : Petition Step 2 : Finances Step 3 : Agreement" at bounding box center [68, 134] width 136 height 101
click at [83, 140] on link "Step 2 : Finances" at bounding box center [68, 137] width 136 height 29
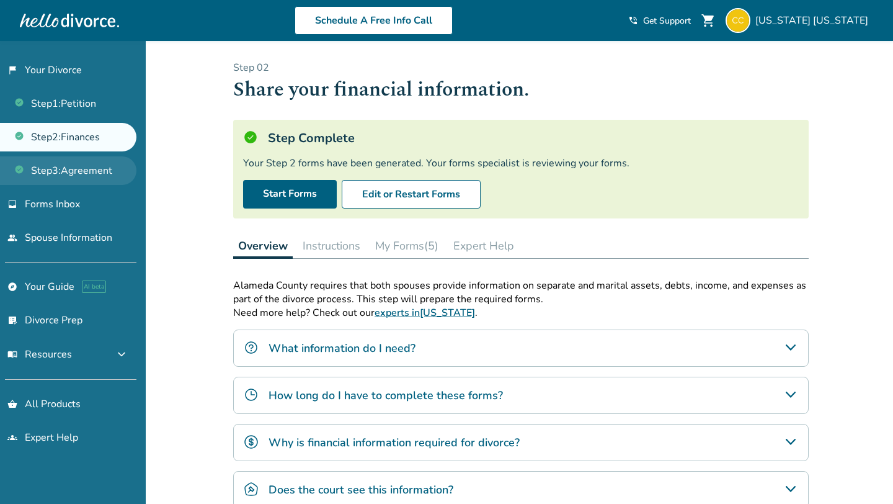
click at [97, 165] on link "Step 3 : Agreement" at bounding box center [68, 170] width 136 height 29
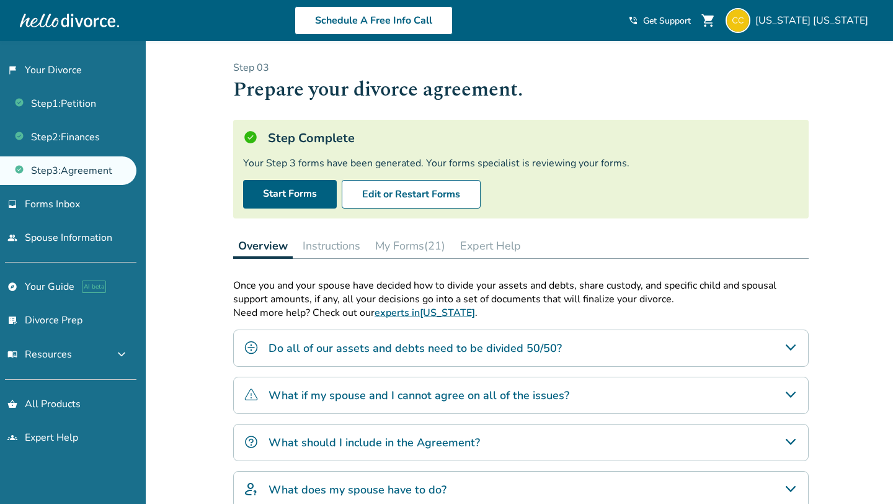
click at [417, 246] on button "My Forms (21)" at bounding box center [410, 245] width 80 height 25
